Goal: Communication & Community: Answer question/provide support

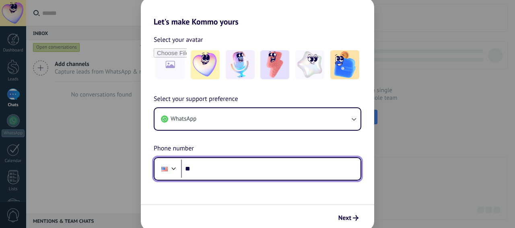
drag, startPoint x: 185, startPoint y: 168, endPoint x: 175, endPoint y: 166, distance: 10.3
click at [182, 167] on input "**" at bounding box center [270, 169] width 179 height 19
click at [175, 166] on div at bounding box center [174, 168] width 10 height 10
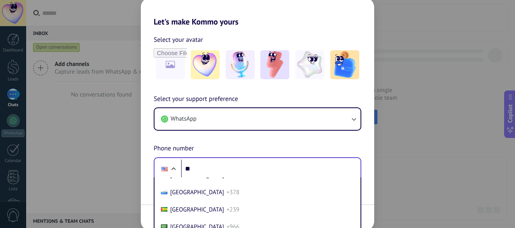
scroll to position [2795, 0]
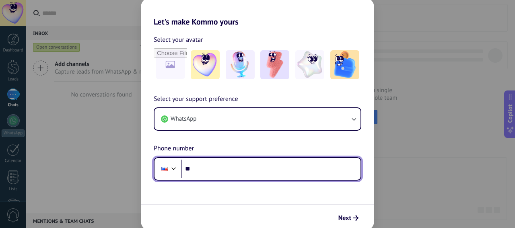
click at [204, 166] on input "**" at bounding box center [270, 169] width 179 height 19
type input "**********"
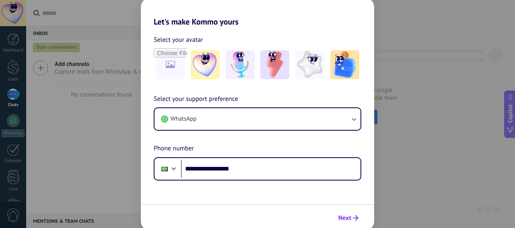
click at [339, 216] on span "Next" at bounding box center [344, 218] width 13 height 6
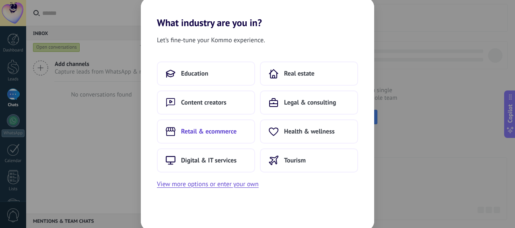
click at [241, 137] on button "Retail & ecommerce" at bounding box center [206, 131] width 98 height 24
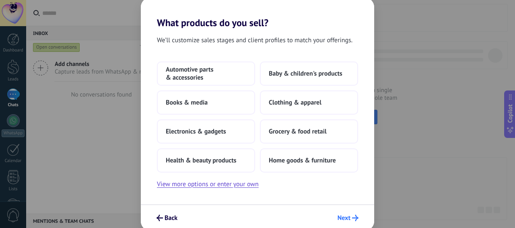
click at [344, 219] on span "Next" at bounding box center [344, 218] width 13 height 6
click at [336, 215] on button "Next" at bounding box center [348, 218] width 28 height 14
click at [166, 214] on button "Back" at bounding box center [167, 218] width 28 height 14
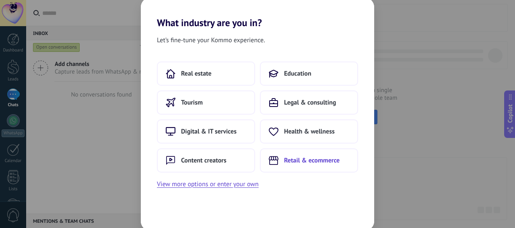
click at [317, 160] on span "Retail & ecommerce" at bounding box center [312, 160] width 56 height 8
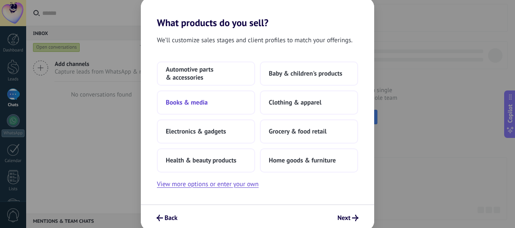
click at [209, 109] on button "Books & media" at bounding box center [206, 103] width 98 height 24
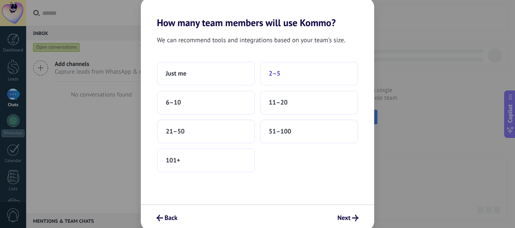
click at [266, 75] on button "2–5" at bounding box center [309, 74] width 98 height 24
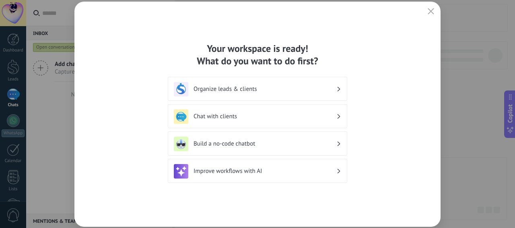
drag, startPoint x: 194, startPoint y: 37, endPoint x: 276, endPoint y: 180, distance: 164.6
click at [276, 180] on div "Your workspace is ready! What do you want to do first? Organize leads & clients…" at bounding box center [257, 114] width 366 height 225
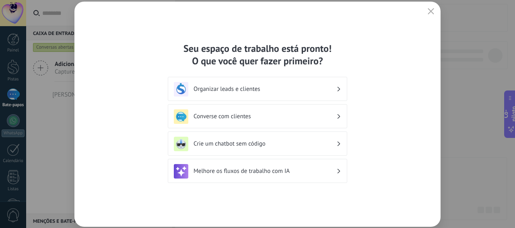
click at [397, 99] on div "Seu espaço de trabalho está pronto! O que você quer fazer primeiro? Organizar l…" at bounding box center [257, 114] width 366 height 225
click at [339, 138] on div "Crie um chatbot sem código" at bounding box center [257, 144] width 167 height 14
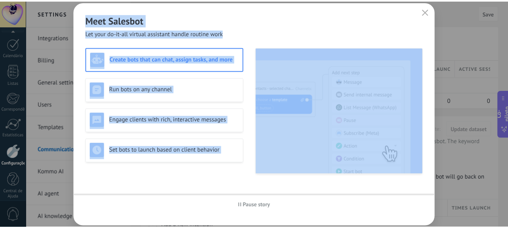
scroll to position [106, 0]
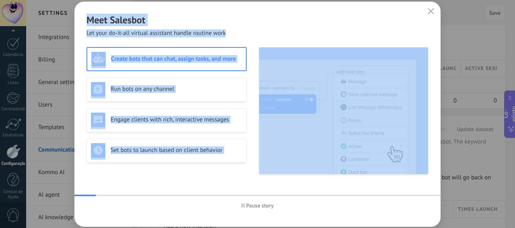
click at [287, 40] on div "Meet Salesbot Let your do-it-all virtual assistant handle routine work Create b…" at bounding box center [257, 114] width 366 height 225
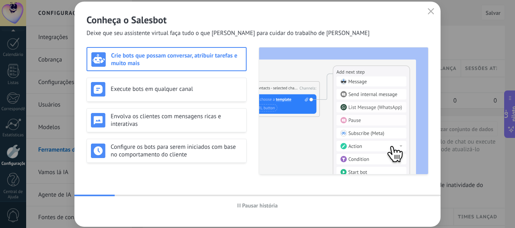
click at [349, 32] on div "Conheça o Salesbot Deixe que seu assistente virtual faça tudo o que [PERSON_NAM…" at bounding box center [257, 20] width 366 height 36
click at [207, 63] on h3 "Crie bots que possam conversar, atribuir tarefas e muito mais" at bounding box center [176, 59] width 131 height 15
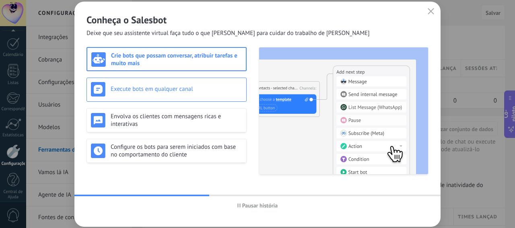
click at [226, 91] on h3 "Execute bots em qualquer canal" at bounding box center [177, 89] width 132 height 8
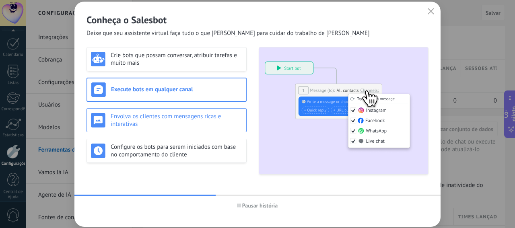
click at [231, 125] on h3 "Envolva os clientes com mensagens ricas e interativas" at bounding box center [177, 120] width 132 height 15
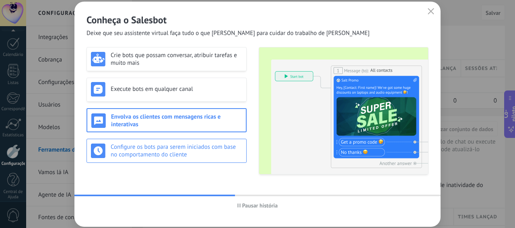
click at [230, 150] on h3 "Configure os bots para serem iniciados com base no comportamento do cliente" at bounding box center [177, 150] width 132 height 15
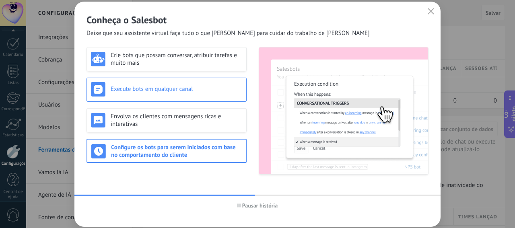
click at [224, 89] on h3 "Execute bots em qualquer canal" at bounding box center [177, 89] width 132 height 8
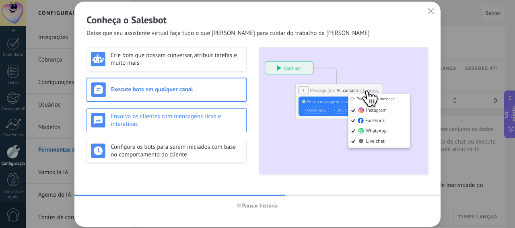
click at [240, 122] on h3 "Envolva os clientes com mensagens ricas e interativas" at bounding box center [177, 120] width 132 height 15
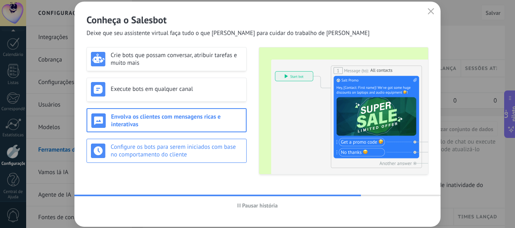
click at [209, 144] on h3 "Configure os bots para serem iniciados com base no comportamento do cliente" at bounding box center [177, 150] width 132 height 15
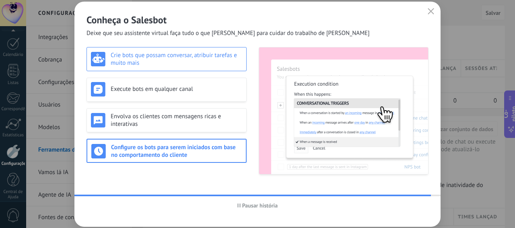
click at [190, 64] on h3 "Crie bots que possam conversar, atribuir tarefas e muito mais" at bounding box center [177, 58] width 132 height 15
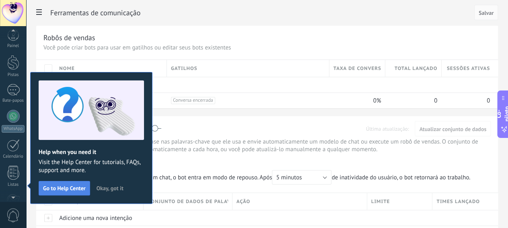
scroll to position [111, 0]
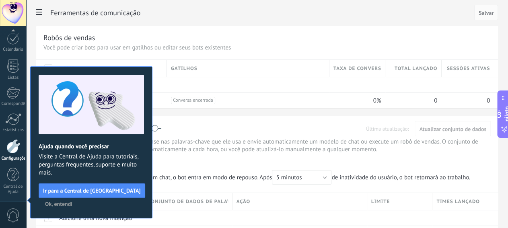
click at [67, 206] on span "Ok, entendi" at bounding box center [58, 204] width 27 height 6
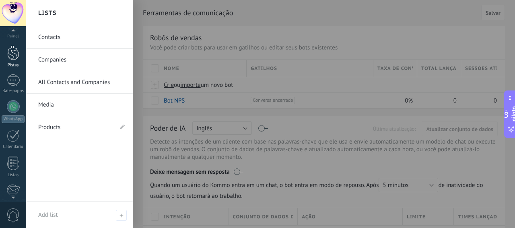
scroll to position [0, 0]
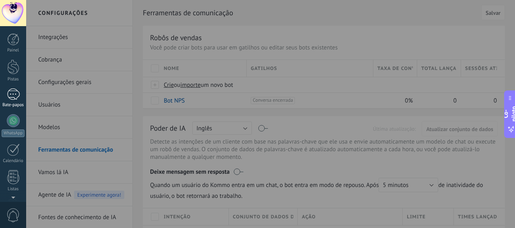
click at [12, 92] on div at bounding box center [13, 95] width 13 height 12
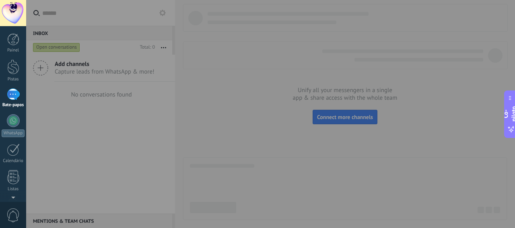
click at [124, 72] on div at bounding box center [283, 114] width 515 height 228
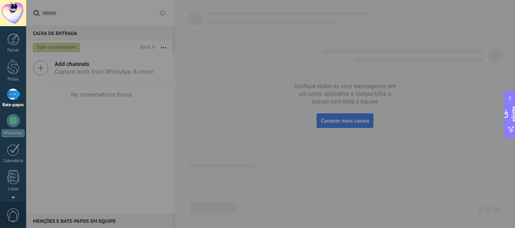
click at [308, 131] on div at bounding box center [283, 114] width 515 height 228
click at [510, 125] on div "Co-piloto" at bounding box center [510, 113] width 16 height 37
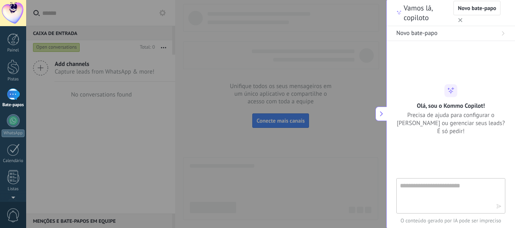
click at [382, 8] on div at bounding box center [283, 114] width 515 height 228
drag, startPoint x: 461, startPoint y: 74, endPoint x: 472, endPoint y: 74, distance: 10.5
click at [471, 74] on div at bounding box center [450, 115] width 109 height 128
click at [385, 112] on button at bounding box center [380, 114] width 11 height 14
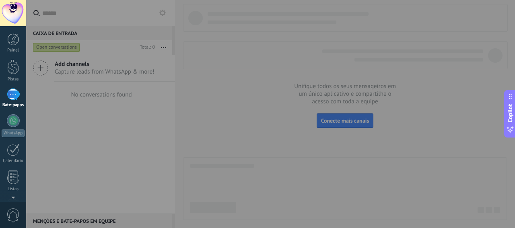
click at [368, 115] on div at bounding box center [283, 114] width 515 height 228
click at [342, 119] on div at bounding box center [283, 114] width 515 height 228
click at [139, 91] on div at bounding box center [283, 114] width 515 height 228
click at [79, 62] on div at bounding box center [283, 114] width 515 height 228
drag, startPoint x: 1, startPoint y: 14, endPoint x: 21, endPoint y: 32, distance: 26.2
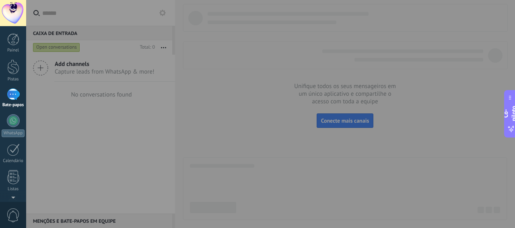
click at [1, 14] on div at bounding box center [13, 13] width 26 height 26
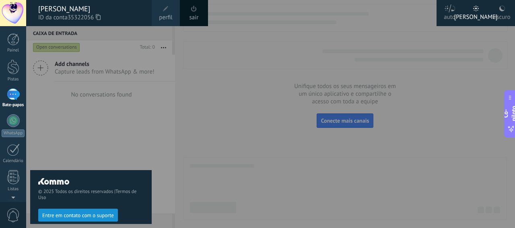
click at [502, 18] on div "escuro" at bounding box center [502, 15] width 17 height 21
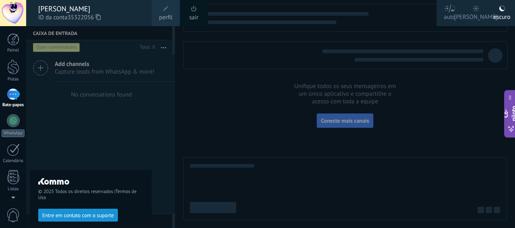
drag, startPoint x: 437, startPoint y: 102, endPoint x: 383, endPoint y: 124, distance: 58.4
click at [437, 102] on div at bounding box center [283, 114] width 515 height 228
click at [449, 116] on div at bounding box center [283, 114] width 515 height 228
click at [53, 62] on div "© 2025 Todos os direitos reservados | Termos de Uso Entre em contato com o supo…" at bounding box center [90, 127] width 121 height 202
click at [379, 59] on div at bounding box center [283, 114] width 515 height 228
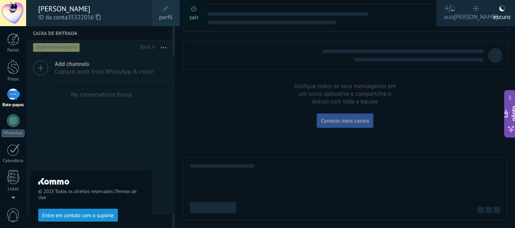
click at [137, 76] on div "© 2025 Todos os direitos reservados | Termos de Uso Entre em contato com o supo…" at bounding box center [90, 127] width 121 height 202
click at [10, 126] on div at bounding box center [13, 120] width 13 height 13
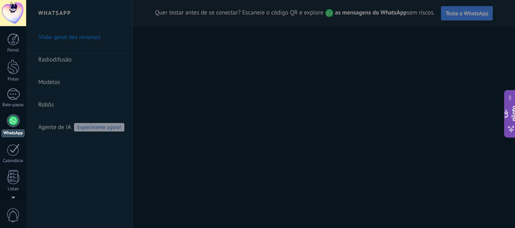
click at [207, 193] on div at bounding box center [283, 114] width 515 height 228
click at [207, 192] on div at bounding box center [283, 114] width 515 height 228
click at [363, 54] on div at bounding box center [283, 114] width 515 height 228
click at [12, 149] on div at bounding box center [13, 150] width 13 height 12
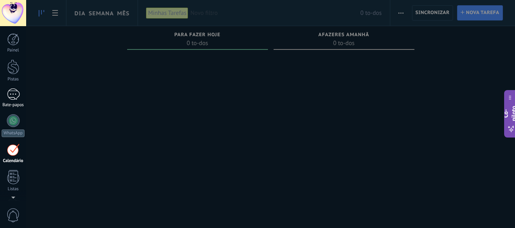
click at [15, 101] on div "Bate-papos" at bounding box center [13, 98] width 26 height 19
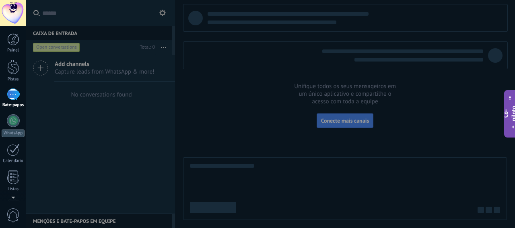
click at [349, 119] on div at bounding box center [283, 114] width 515 height 228
click at [349, 120] on div at bounding box center [283, 114] width 515 height 228
click at [348, 120] on div at bounding box center [283, 114] width 515 height 228
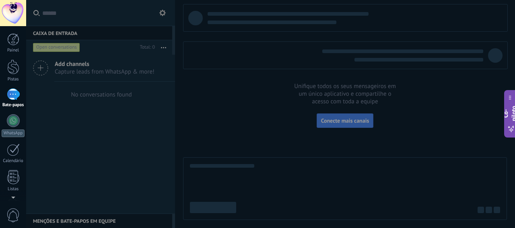
click at [348, 121] on div at bounding box center [283, 114] width 515 height 228
click at [347, 122] on div at bounding box center [283, 114] width 515 height 228
click at [346, 122] on div at bounding box center [283, 114] width 515 height 228
click at [15, 115] on div at bounding box center [13, 120] width 13 height 13
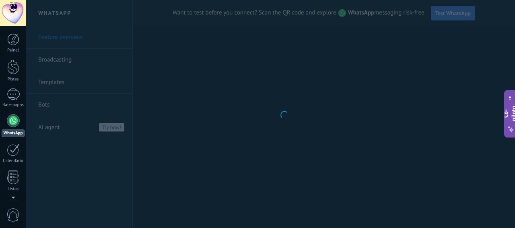
click at [514, 102] on div "Co-piloto" at bounding box center [510, 113] width 16 height 37
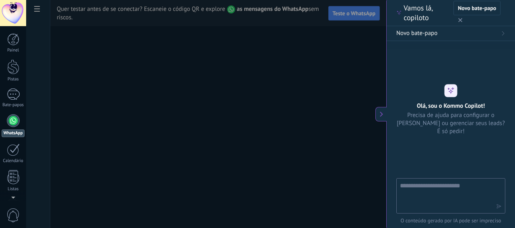
click at [457, 19] on button "button" at bounding box center [460, 20] width 8 height 10
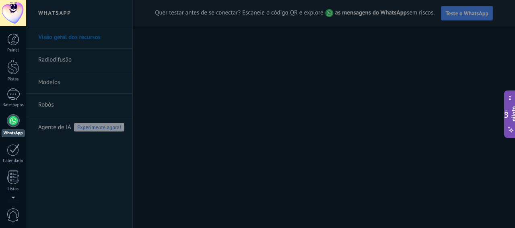
click at [508, 97] on icon at bounding box center [510, 98] width 5 height 6
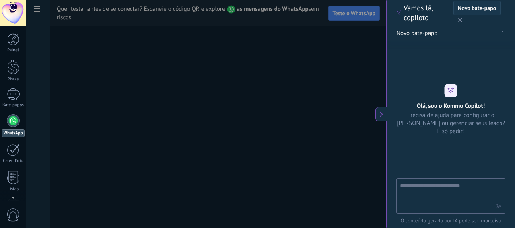
click at [477, 7] on span "Novo bate-papo" at bounding box center [477, 8] width 38 height 6
click at [455, 185] on textarea at bounding box center [445, 195] width 91 height 29
type textarea "**"
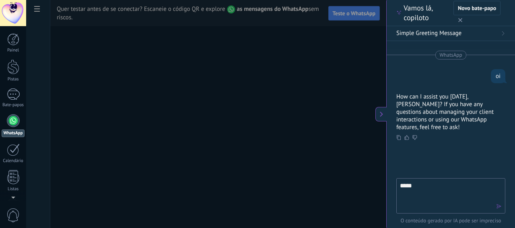
scroll to position [16, 0]
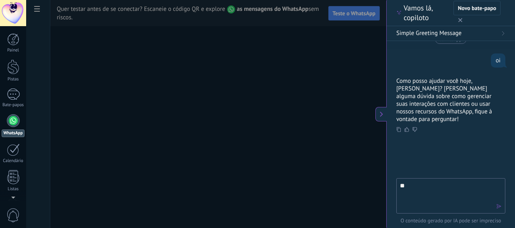
type textarea "*"
type textarea "**********"
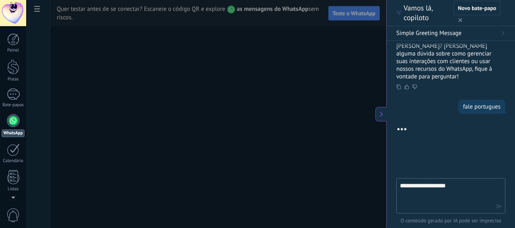
scroll to position [129, 0]
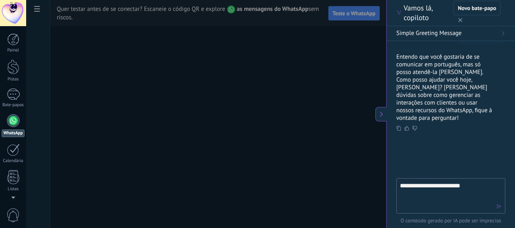
type textarea "**********"
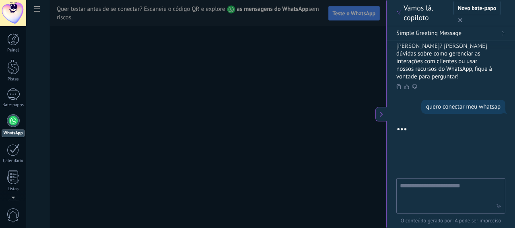
scroll to position [172, 0]
click at [458, 20] on button "button" at bounding box center [460, 20] width 8 height 10
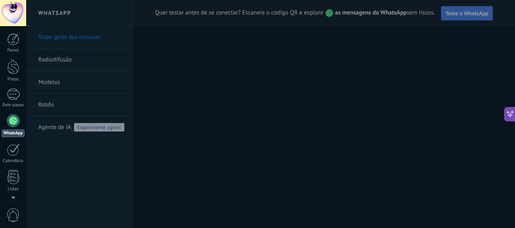
click at [505, 113] on button at bounding box center [509, 114] width 11 height 14
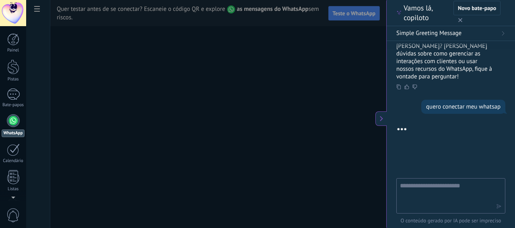
click at [506, 37] on button "Simple Greeting Message" at bounding box center [451, 33] width 128 height 15
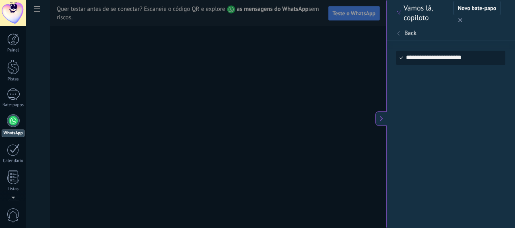
click at [397, 34] on icon at bounding box center [398, 33] width 5 height 5
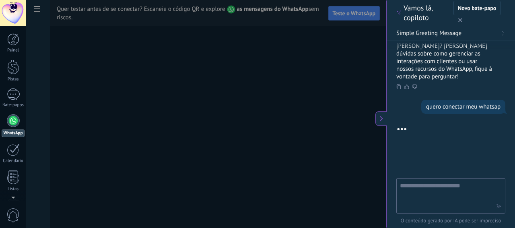
click at [181, 115] on div at bounding box center [283, 114] width 515 height 228
